Goal: Task Accomplishment & Management: Use online tool/utility

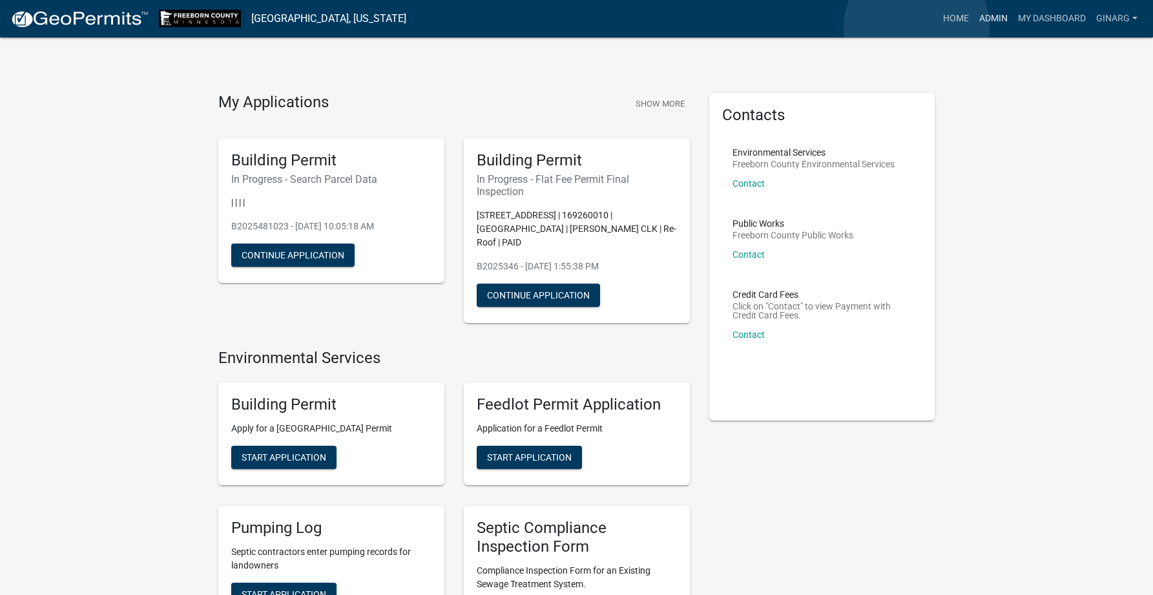
click at [974, 27] on link "Admin" at bounding box center [993, 18] width 39 height 25
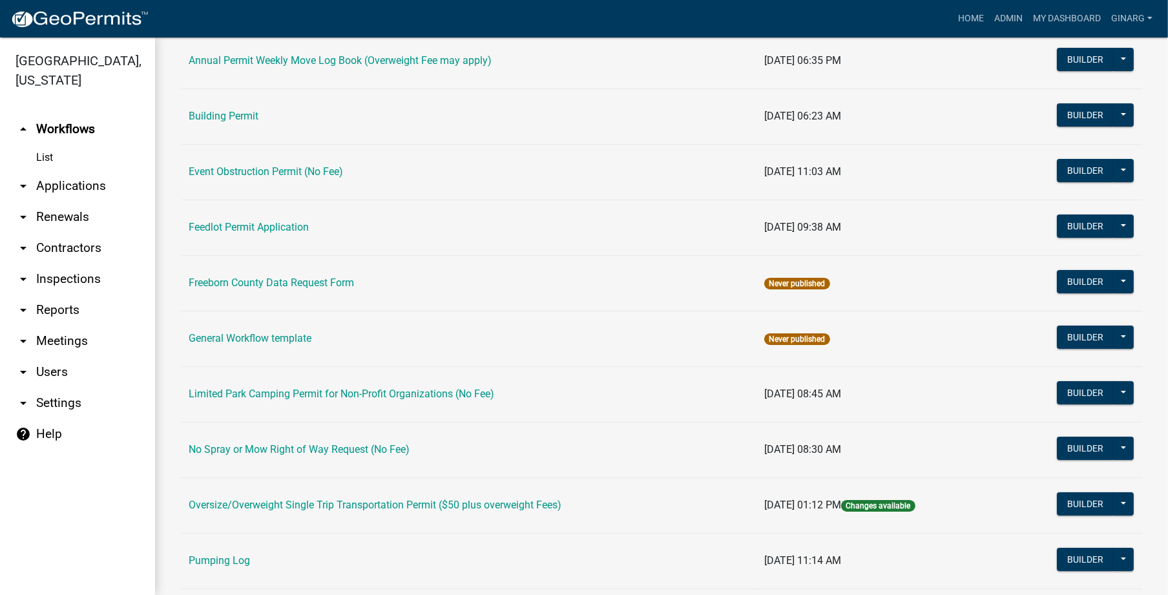
scroll to position [194, 0]
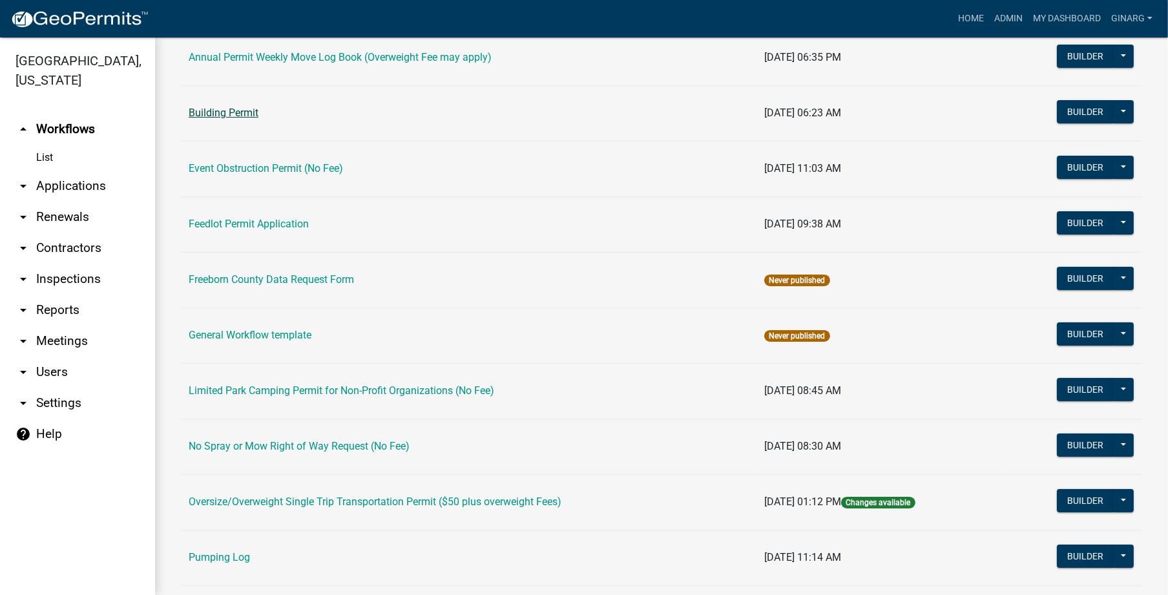
click at [258, 119] on link "Building Permit" at bounding box center [224, 113] width 70 height 12
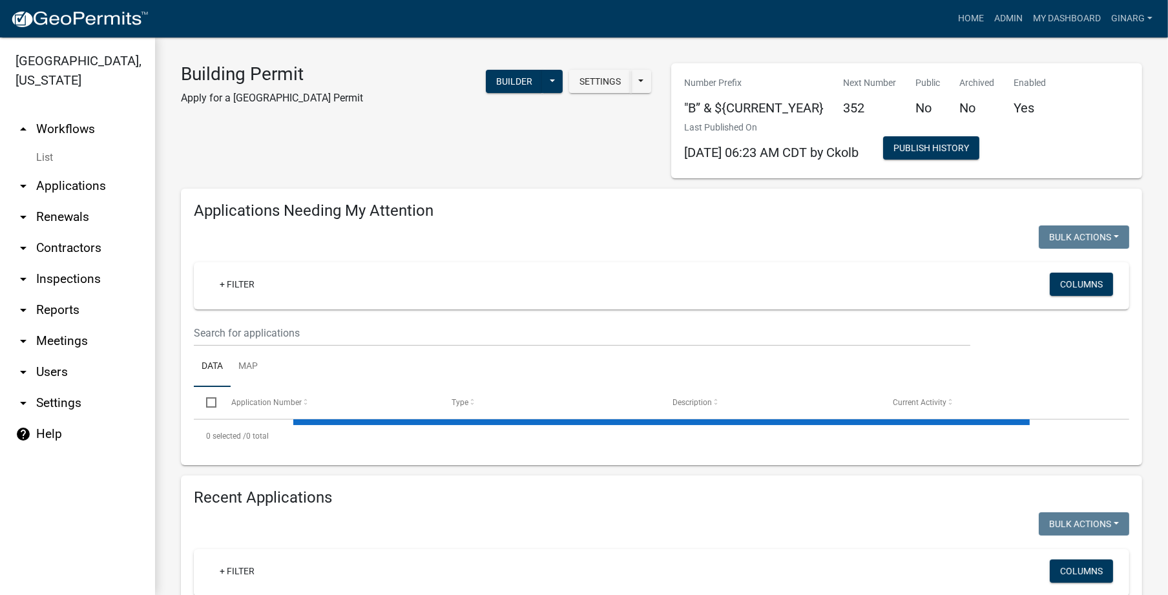
select select "3: 100"
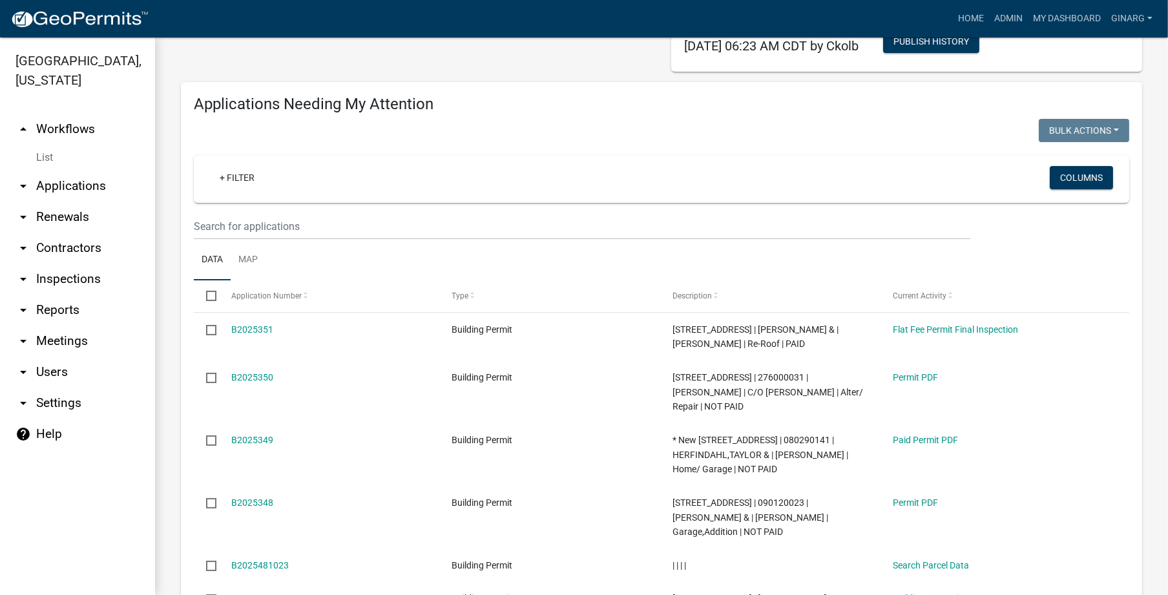
scroll to position [291, 0]
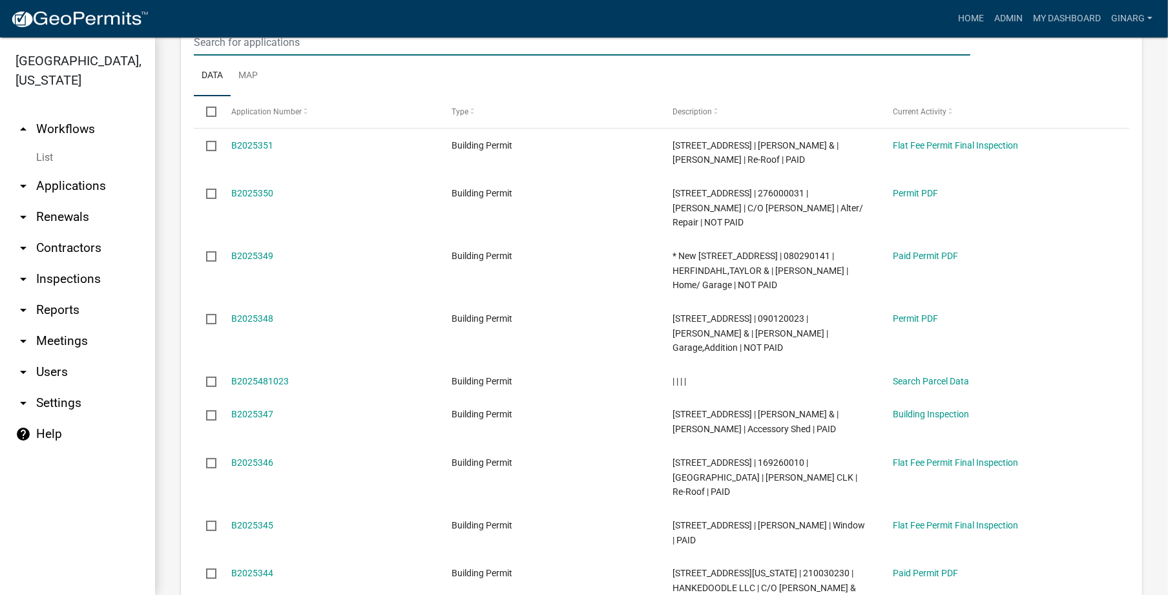
click at [227, 56] on input "text" at bounding box center [582, 42] width 776 height 26
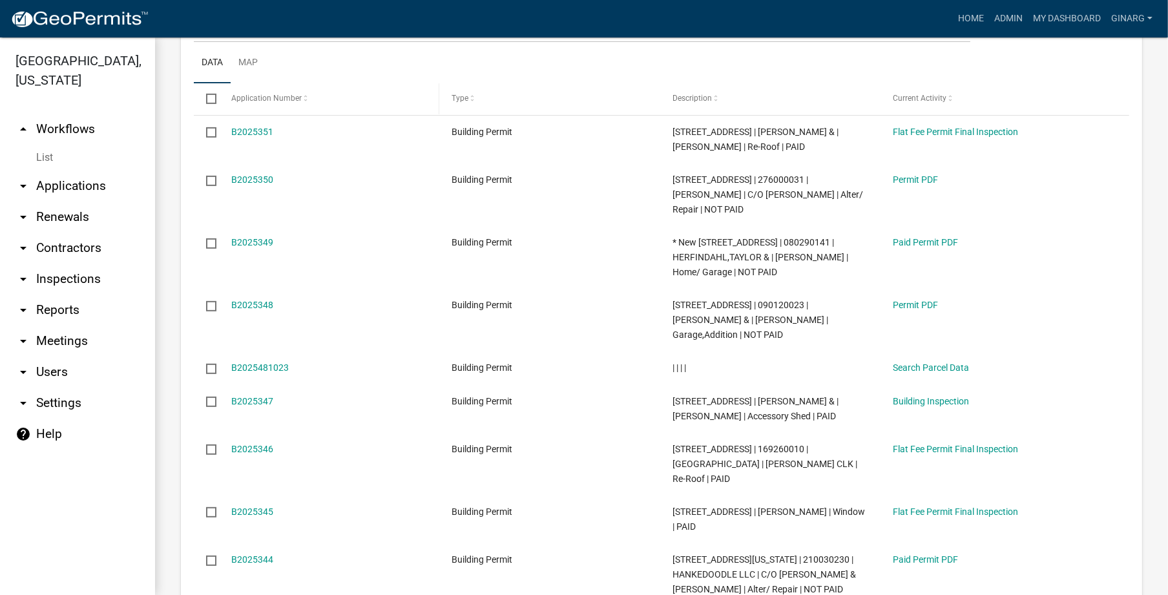
scroll to position [775, 0]
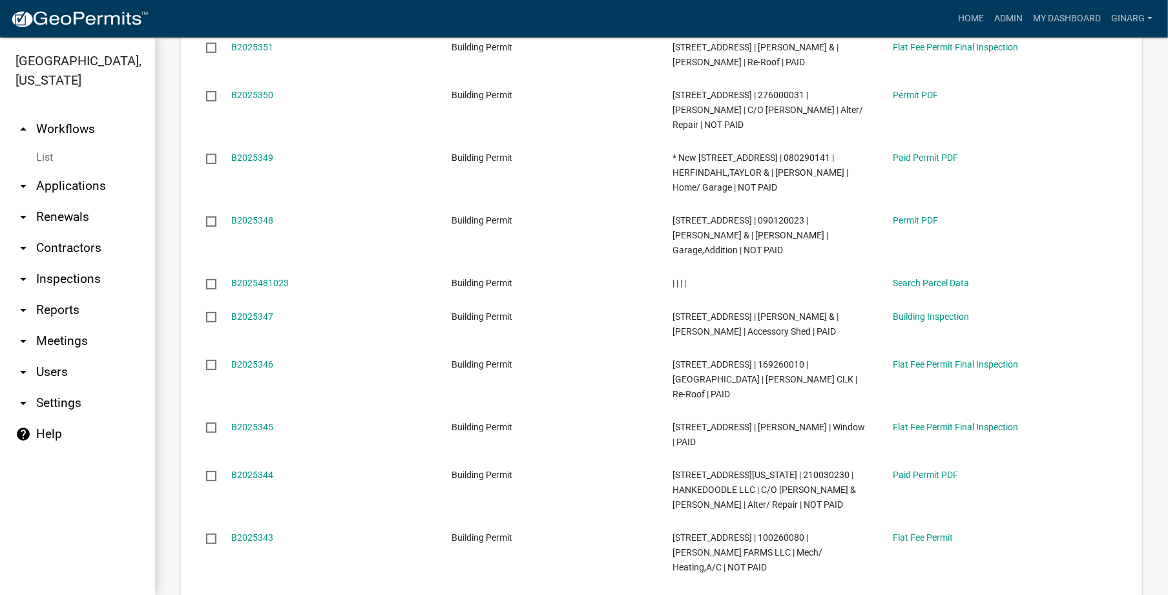
type input "[PERSON_NAME]"
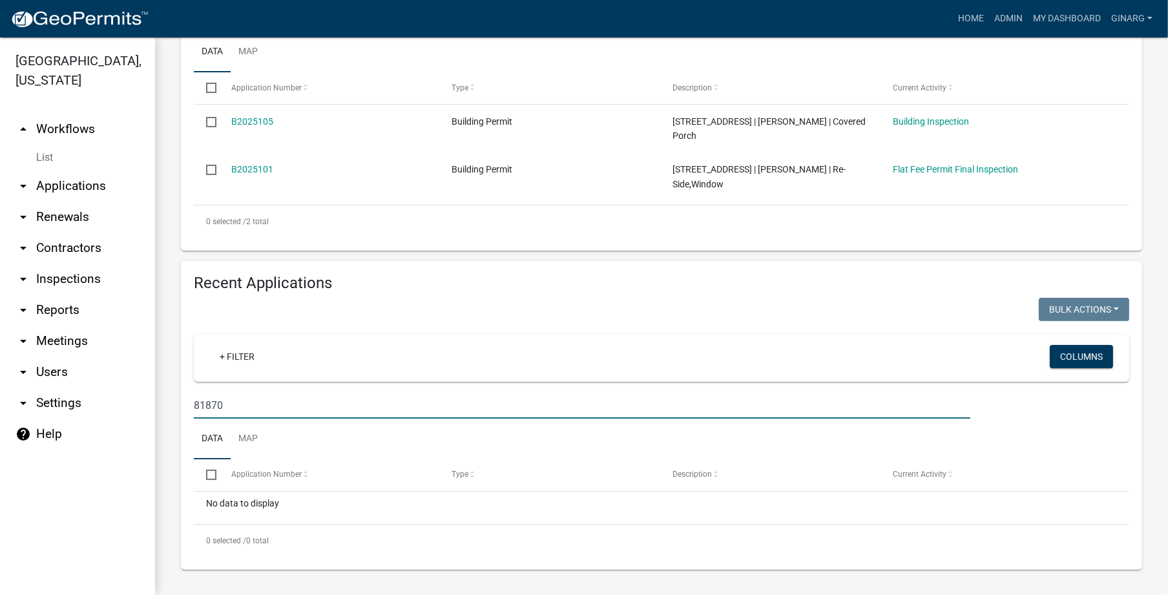
scroll to position [742, 0]
drag, startPoint x: 245, startPoint y: 369, endPoint x: 127, endPoint y: 373, distance: 117.6
click at [127, 373] on div "[GEOGRAPHIC_DATA], [US_STATE] arrow_drop_up Workflows List arrow_drop_down Appl…" at bounding box center [584, 315] width 1168 height 557
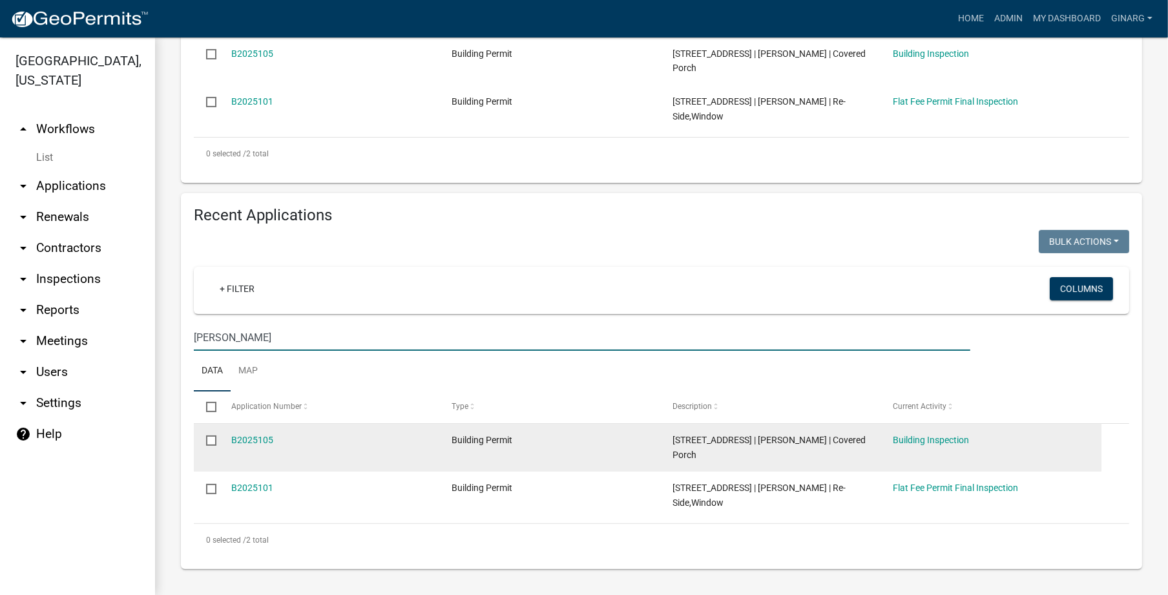
scroll to position [151, 0]
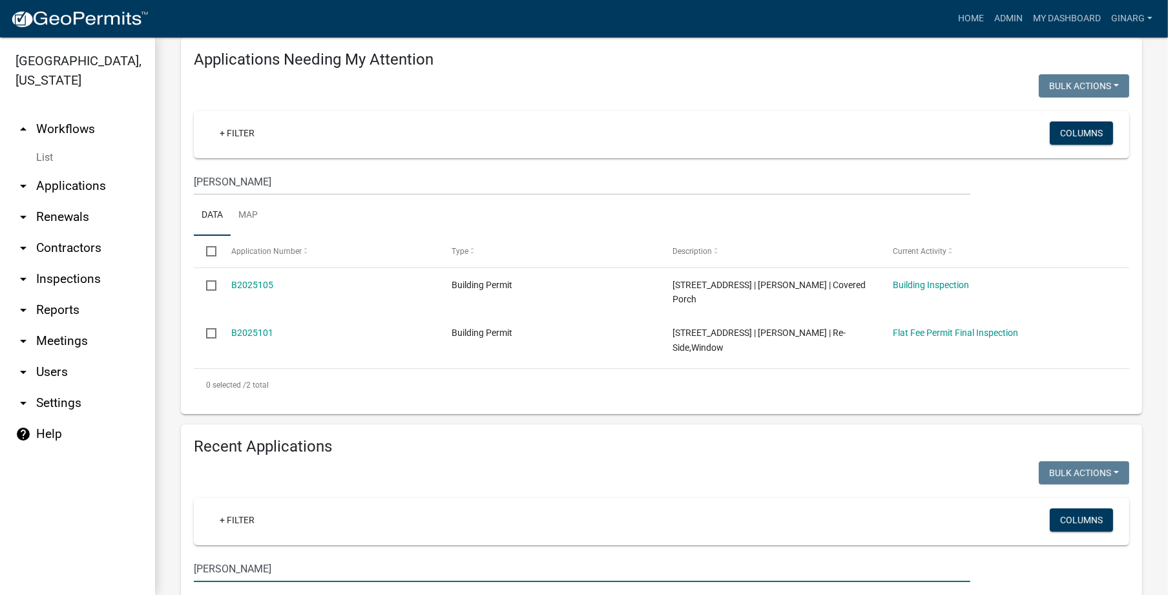
type input "[PERSON_NAME]"
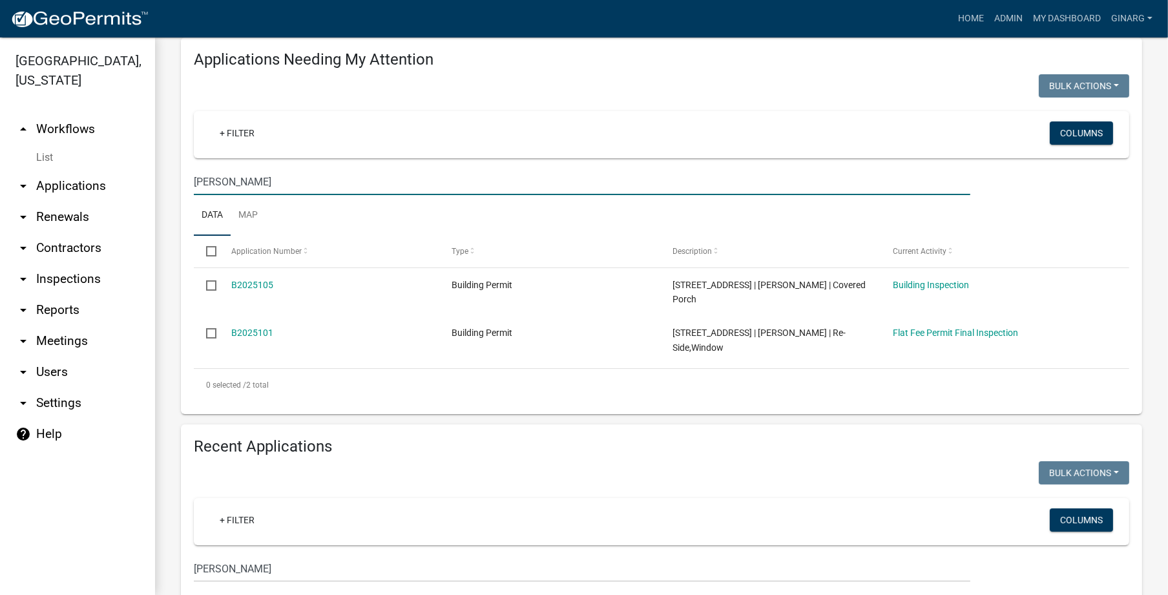
drag, startPoint x: 283, startPoint y: 444, endPoint x: 0, endPoint y: 474, distance: 284.5
click at [0, 474] on div "[GEOGRAPHIC_DATA], [US_STATE] arrow_drop_up Workflows List arrow_drop_down Appl…" at bounding box center [584, 315] width 1168 height 557
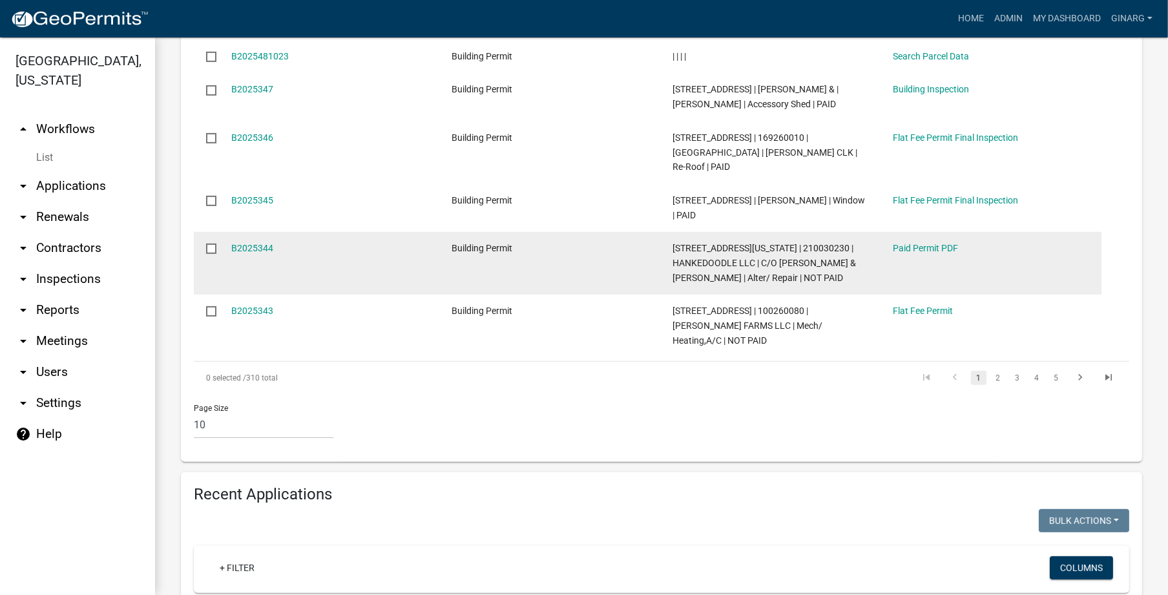
scroll to position [214, 0]
